Goal: Find specific page/section: Find specific page/section

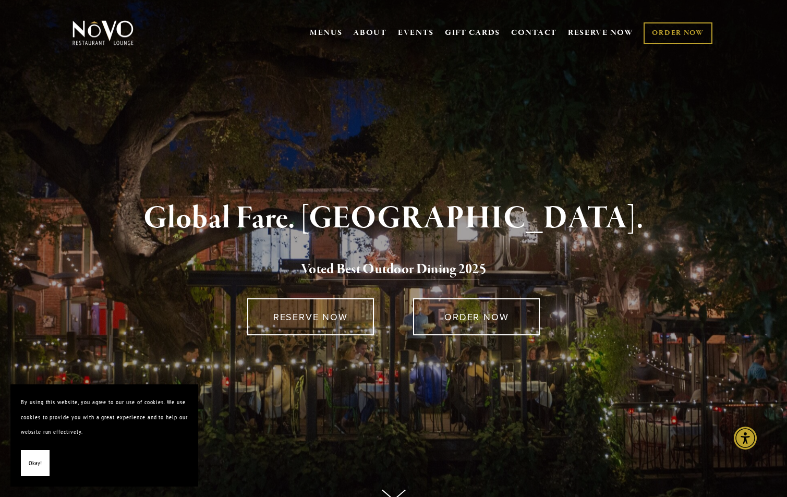
scroll to position [4, 0]
click at [339, 19] on nav "MENUS [GEOGRAPHIC_DATA] LUNCH LATE LUNCH DINNER KID'S DESSERT WINE COCKTAILS BE…" at bounding box center [510, 31] width 407 height 35
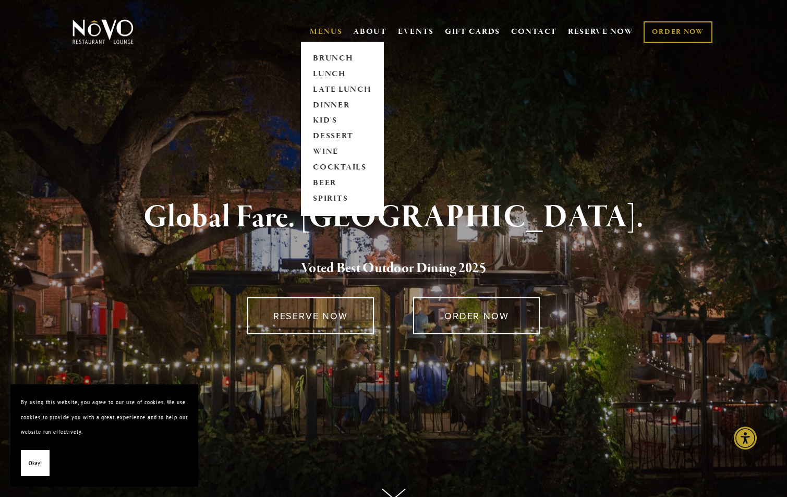
click at [337, 34] on link "MENUS" at bounding box center [326, 32] width 33 height 10
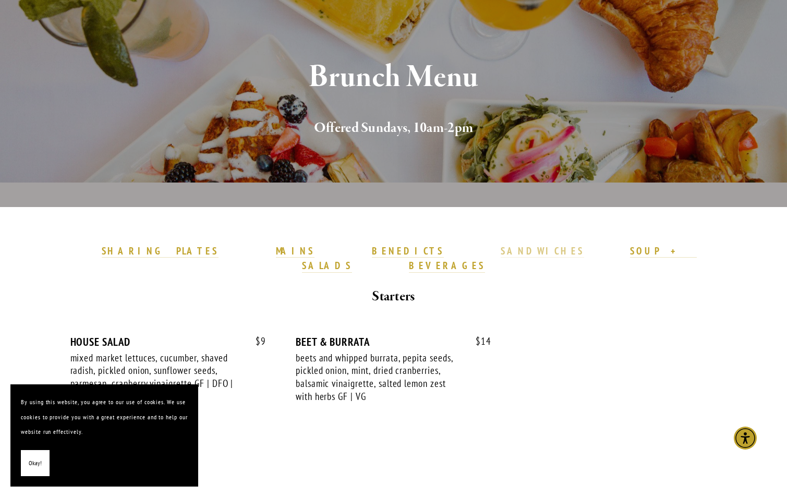
scroll to position [166, 0]
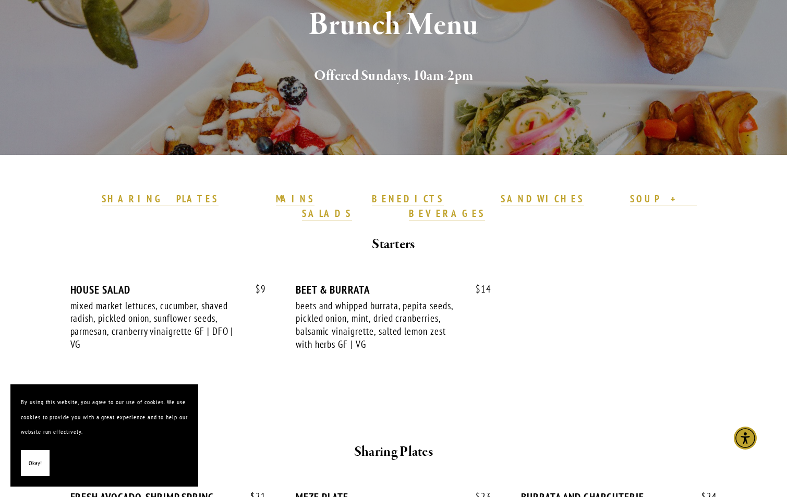
click at [31, 462] on span "Okay!" at bounding box center [35, 463] width 13 height 15
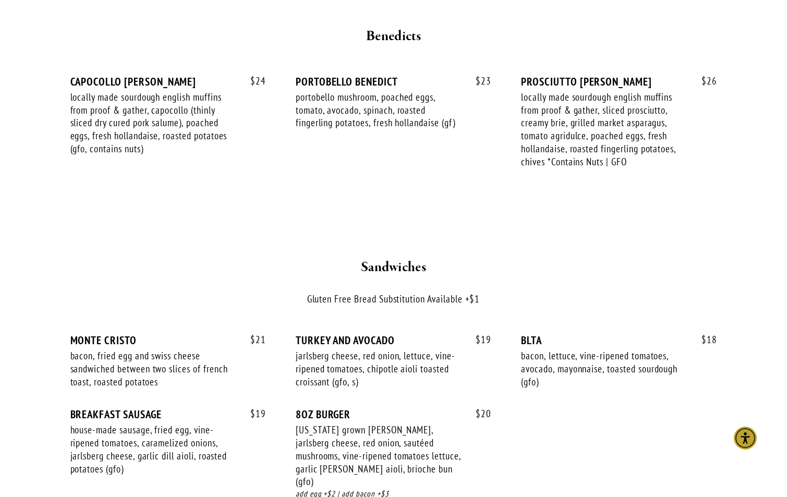
scroll to position [1536, 0]
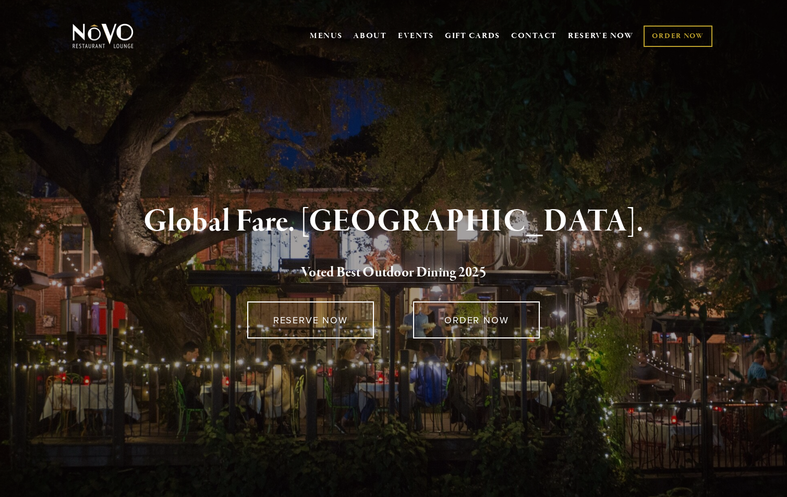
scroll to position [4, 0]
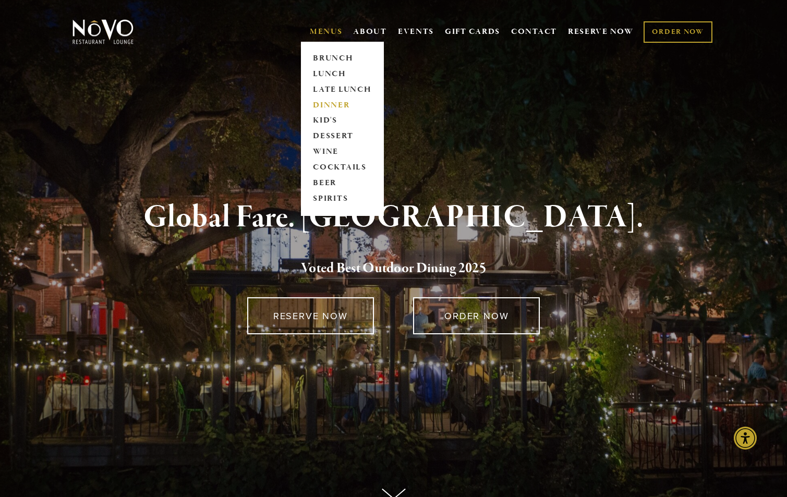
click at [324, 102] on link "DINNER" at bounding box center [342, 106] width 65 height 16
